Goal: Task Accomplishment & Management: Use online tool/utility

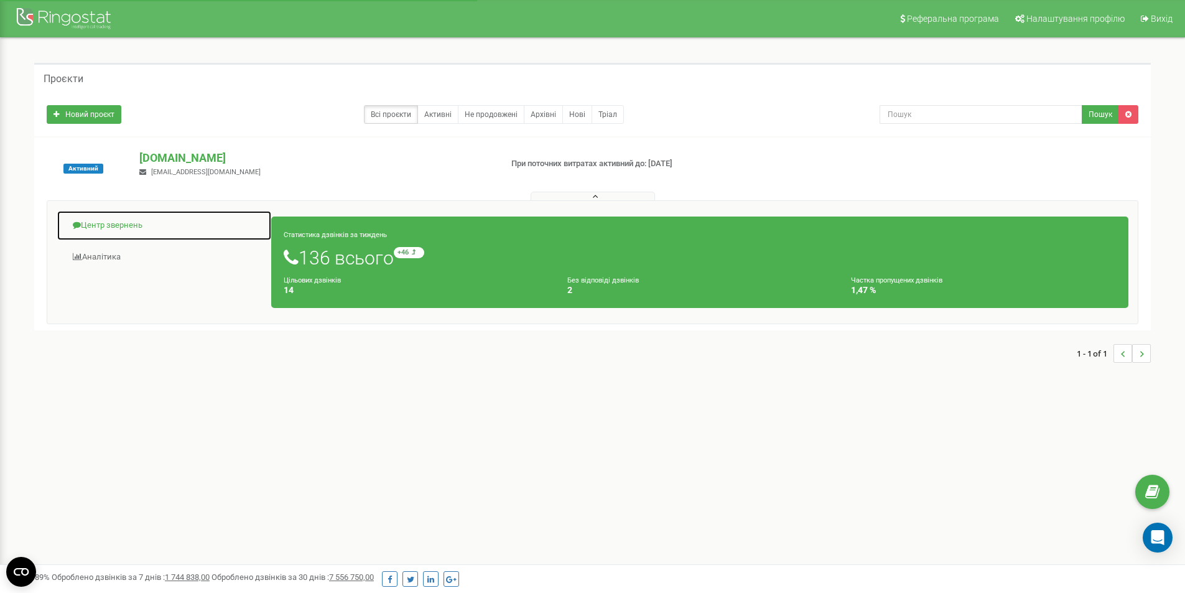
click at [164, 224] on link "Центр звернень" at bounding box center [164, 225] width 215 height 30
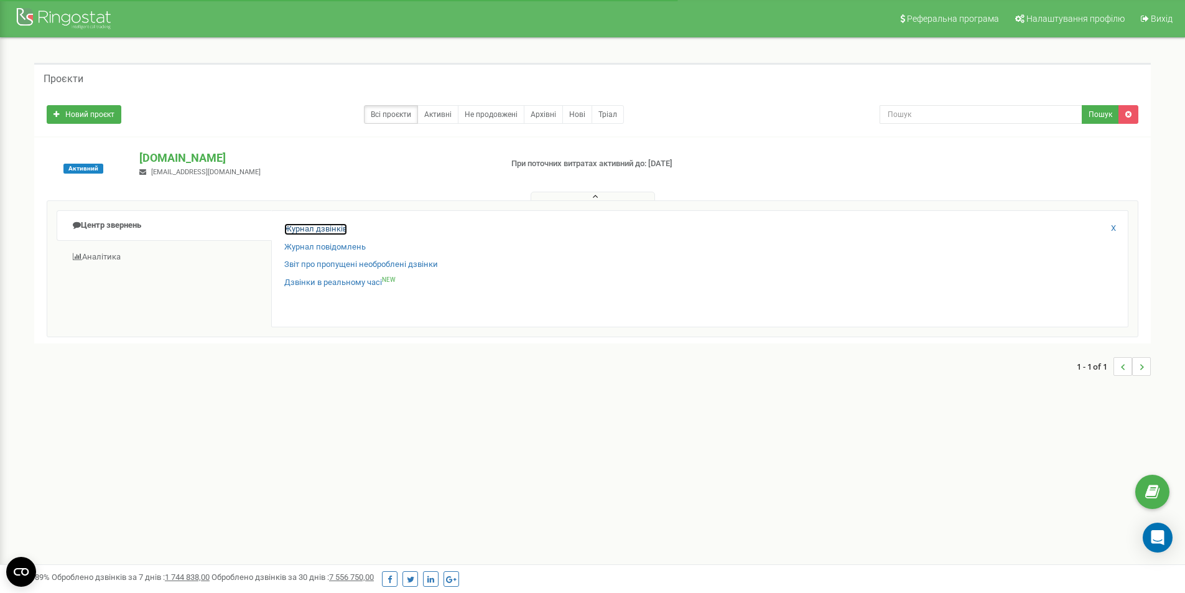
click at [335, 234] on link "Журнал дзвінків" at bounding box center [315, 229] width 63 height 12
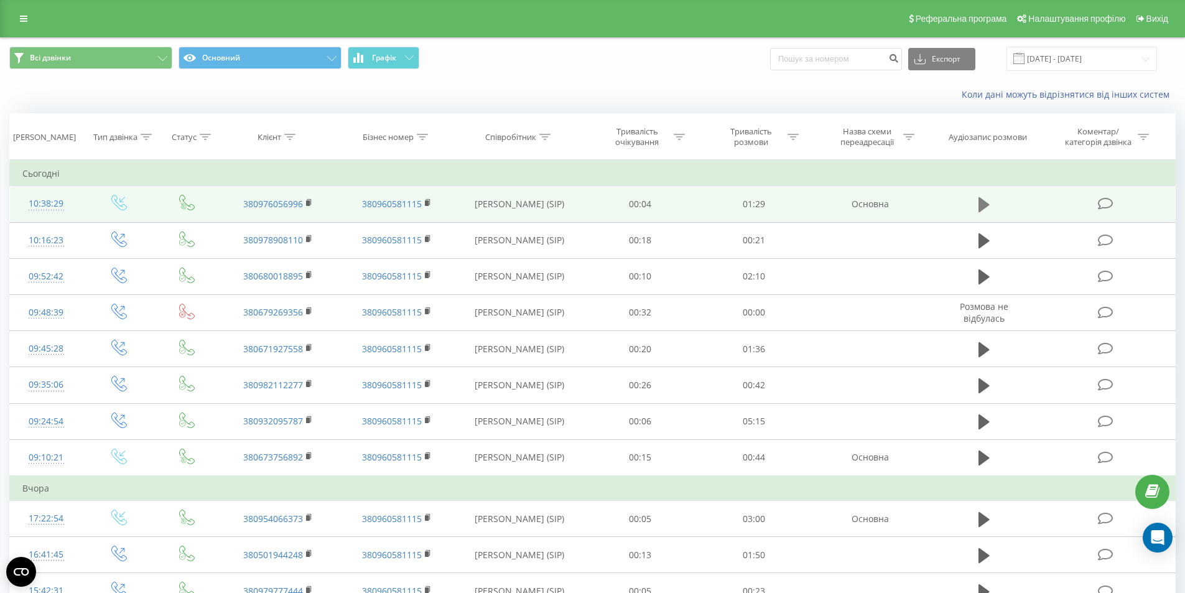
click at [978, 202] on icon at bounding box center [983, 204] width 11 height 15
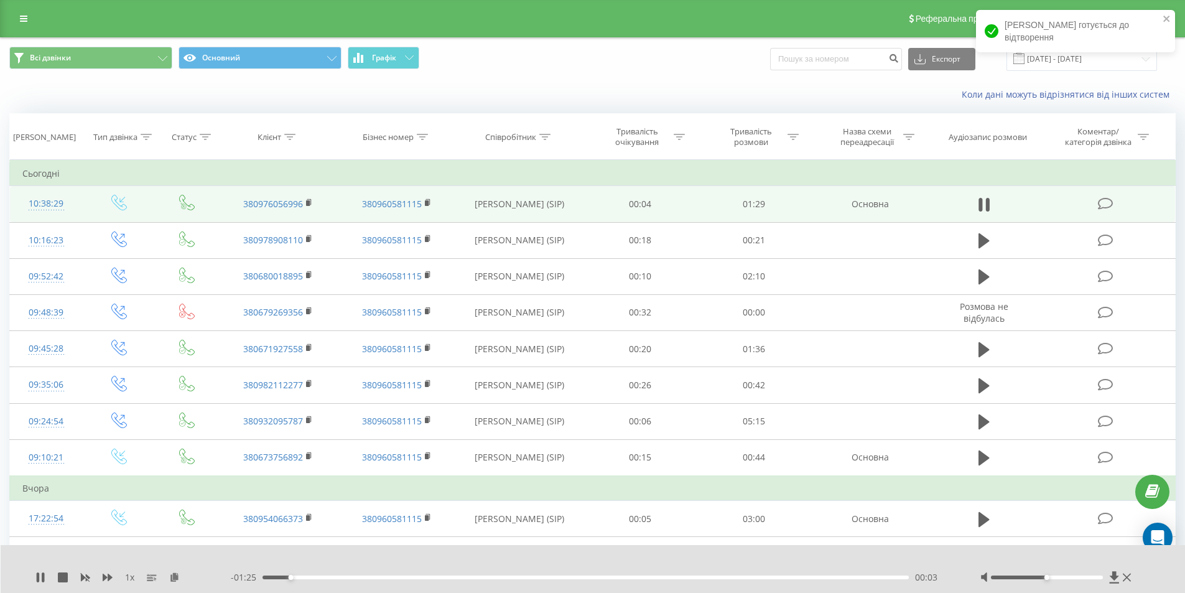
click at [457, 576] on div "00:03" at bounding box center [585, 577] width 647 height 4
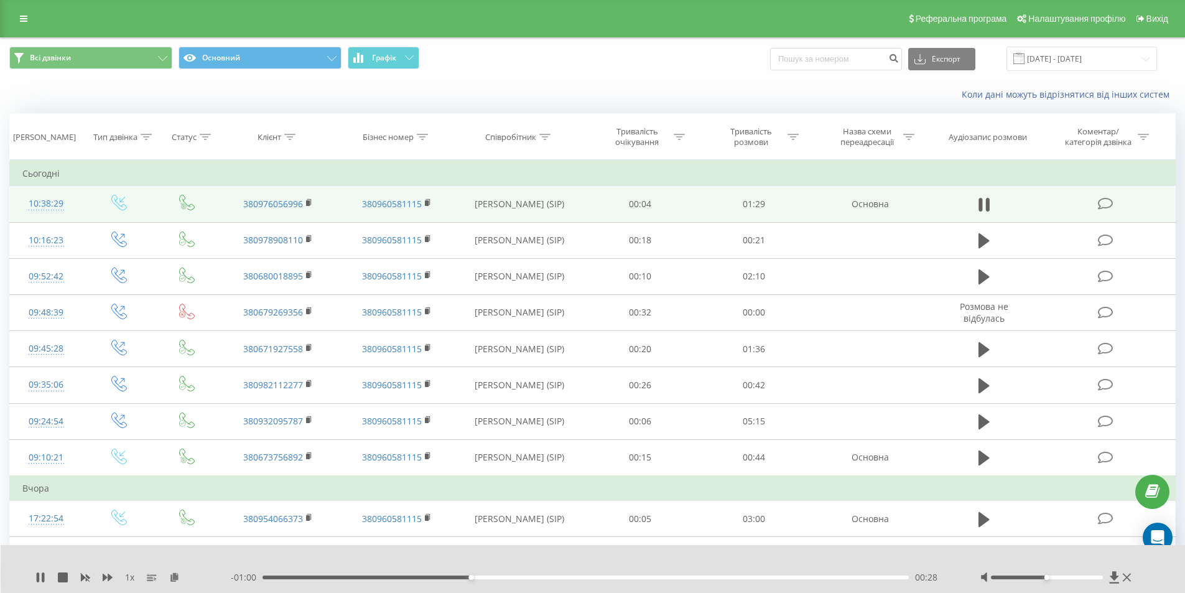
click at [419, 580] on div "- 01:00 00:28 00:28" at bounding box center [590, 577] width 718 height 12
click at [422, 576] on div "00:22" at bounding box center [585, 577] width 647 height 4
click at [311, 205] on icon at bounding box center [309, 202] width 4 height 6
